Goal: Information Seeking & Learning: Learn about a topic

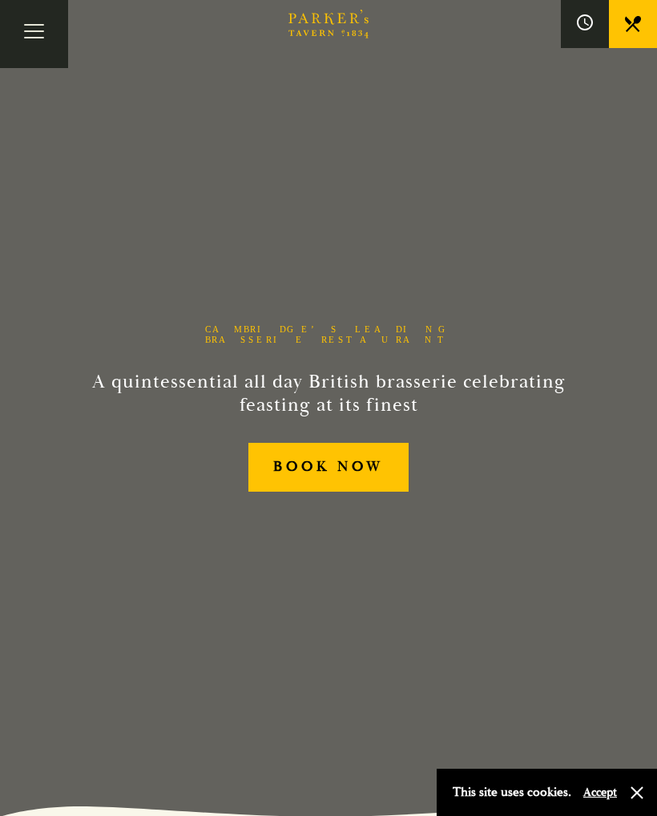
click at [33, 38] on button "Toggle navigation" at bounding box center [34, 34] width 68 height 68
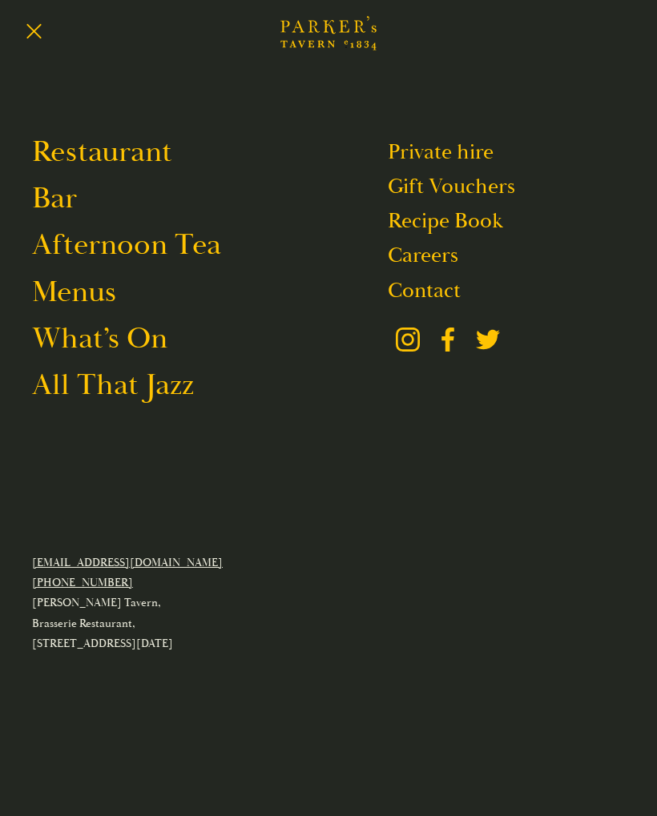
click at [92, 289] on link "Menus" at bounding box center [74, 292] width 84 height 38
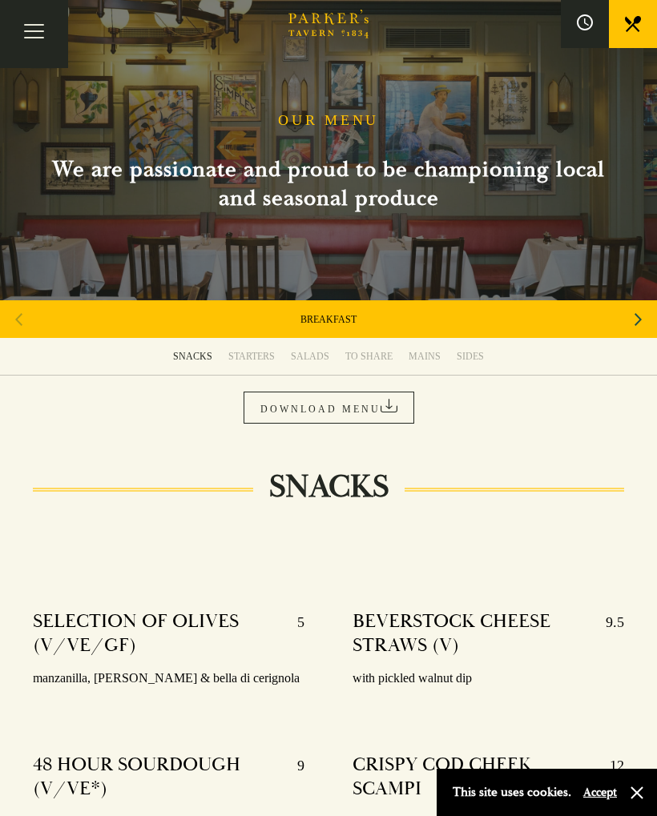
click at [633, 316] on div "Next slide" at bounding box center [638, 319] width 22 height 35
click at [636, 314] on icon "Next slide" at bounding box center [637, 319] width 7 height 13
click at [635, 320] on icon "Next slide" at bounding box center [637, 319] width 7 height 35
click at [638, 314] on icon "Next slide" at bounding box center [637, 319] width 7 height 35
click at [27, 305] on div "Previous slide" at bounding box center [19, 319] width 22 height 35
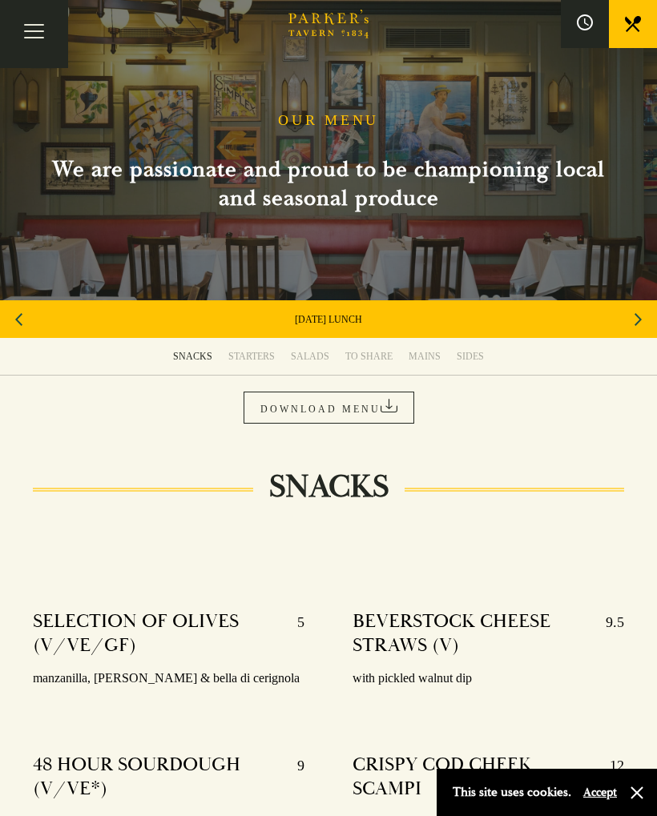
click at [29, 303] on div "Previous slide" at bounding box center [19, 319] width 22 height 35
click at [350, 315] on link "SET MENU" at bounding box center [328, 319] width 48 height 13
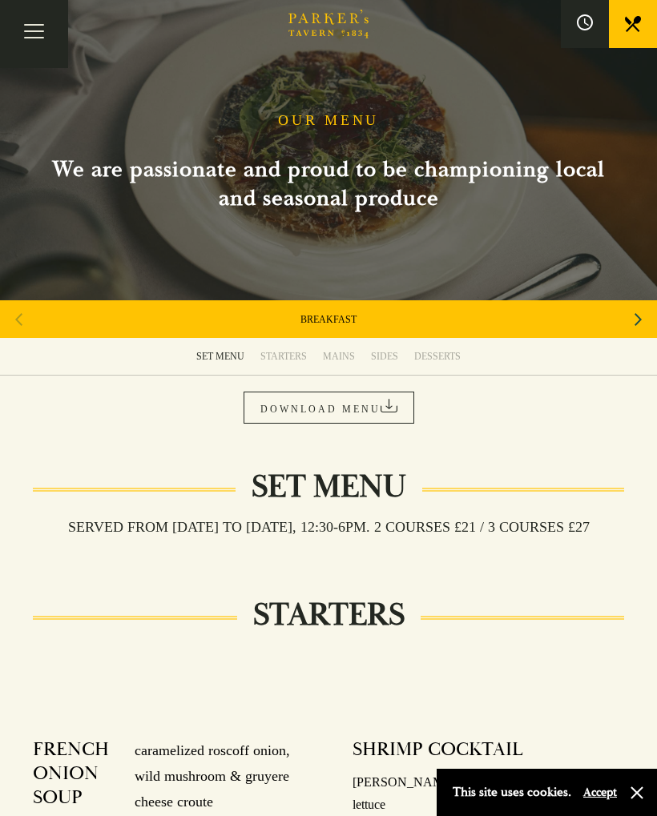
click at [645, 319] on div "Next slide" at bounding box center [638, 319] width 22 height 35
click at [632, 323] on div "Next slide" at bounding box center [638, 319] width 22 height 35
click at [339, 322] on link "SET MENU" at bounding box center [328, 319] width 48 height 13
click at [630, 319] on div "Next slide" at bounding box center [638, 319] width 22 height 35
click at [623, 325] on div "AFTERNOON TEA" at bounding box center [328, 319] width 657 height 38
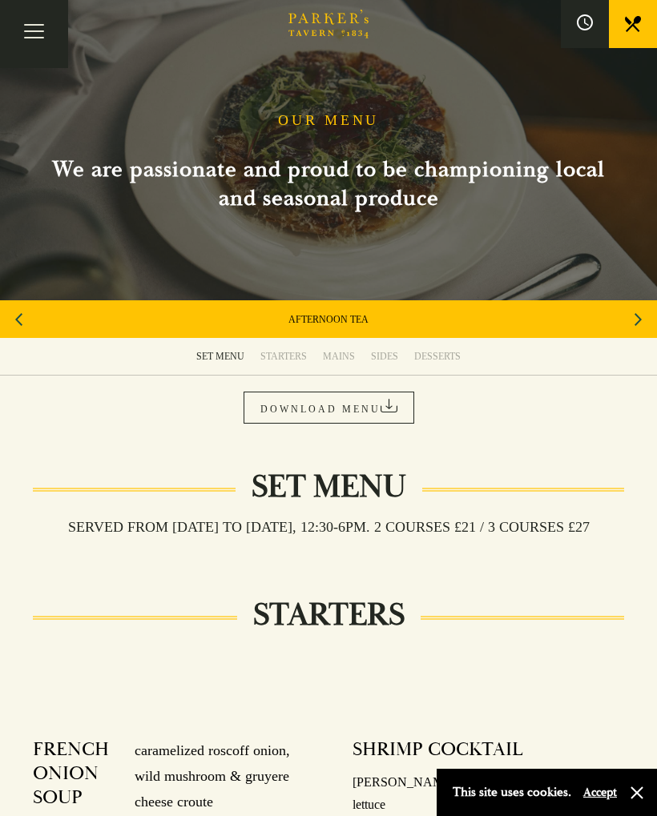
click at [632, 323] on div "Next slide" at bounding box center [638, 319] width 22 height 35
click at [633, 785] on button "button" at bounding box center [637, 793] width 16 height 16
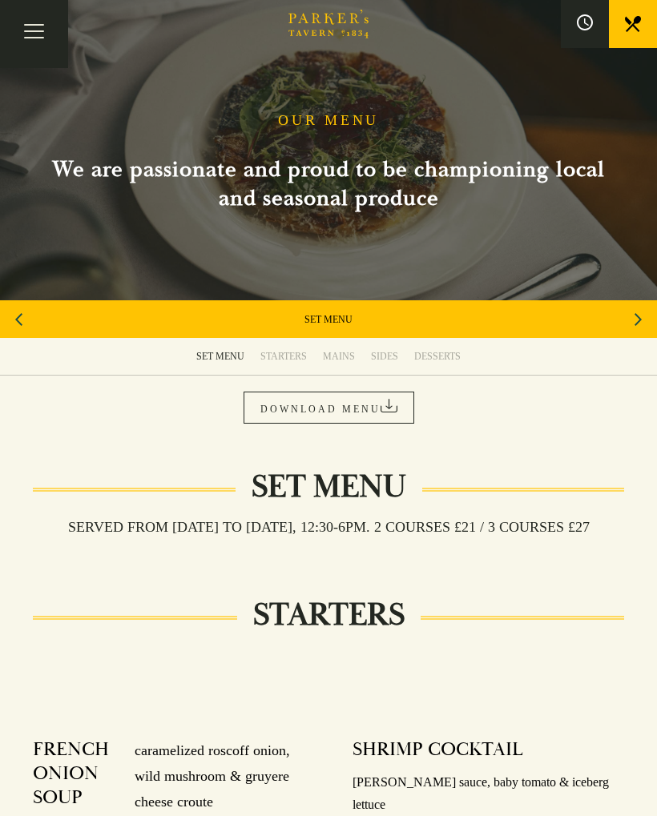
click at [364, 322] on div "SET MENU" at bounding box center [328, 319] width 657 height 38
click at [347, 319] on link "SET MENU" at bounding box center [328, 319] width 48 height 13
click at [635, 317] on icon "Next slide" at bounding box center [637, 319] width 7 height 35
click at [629, 330] on div "Next slide" at bounding box center [638, 319] width 22 height 35
click at [374, 412] on link "DOWNLOAD MENU" at bounding box center [328, 408] width 171 height 32
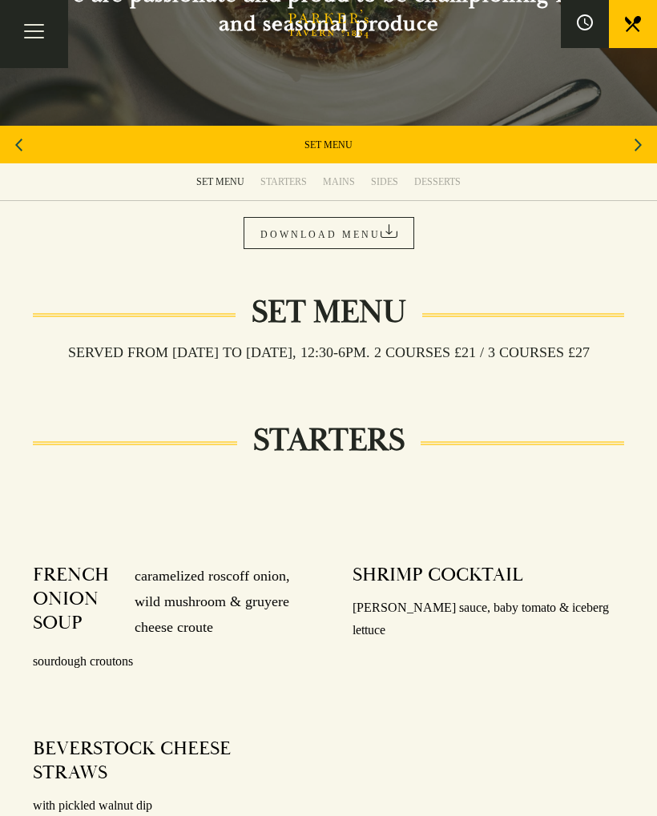
scroll to position [174, 0]
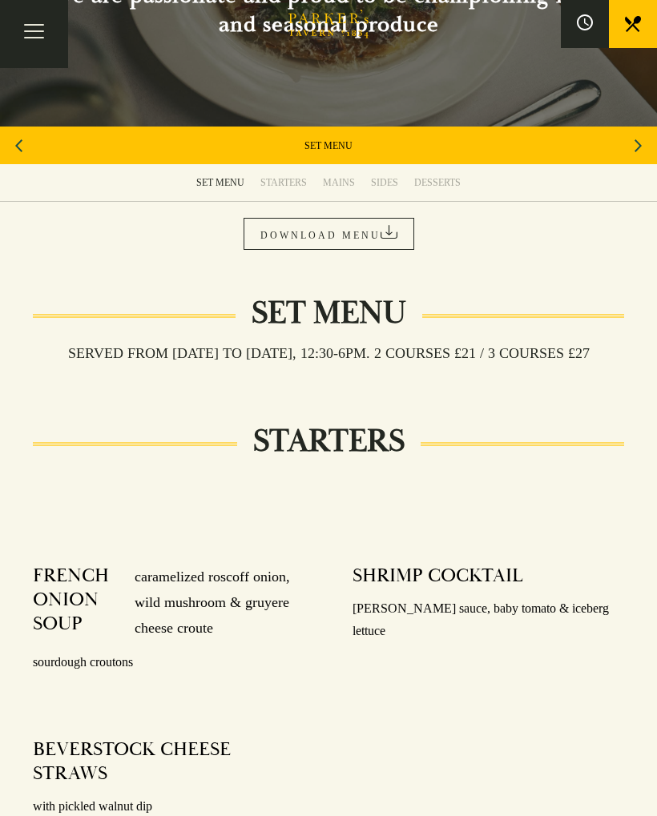
click at [628, 345] on div "Set Menu Served from [DATE] to [DATE], 12:30-6pm. 2 COURSES £21 / 3 COURSES £27" at bounding box center [328, 354] width 657 height 80
